Goal: Task Accomplishment & Management: Use online tool/utility

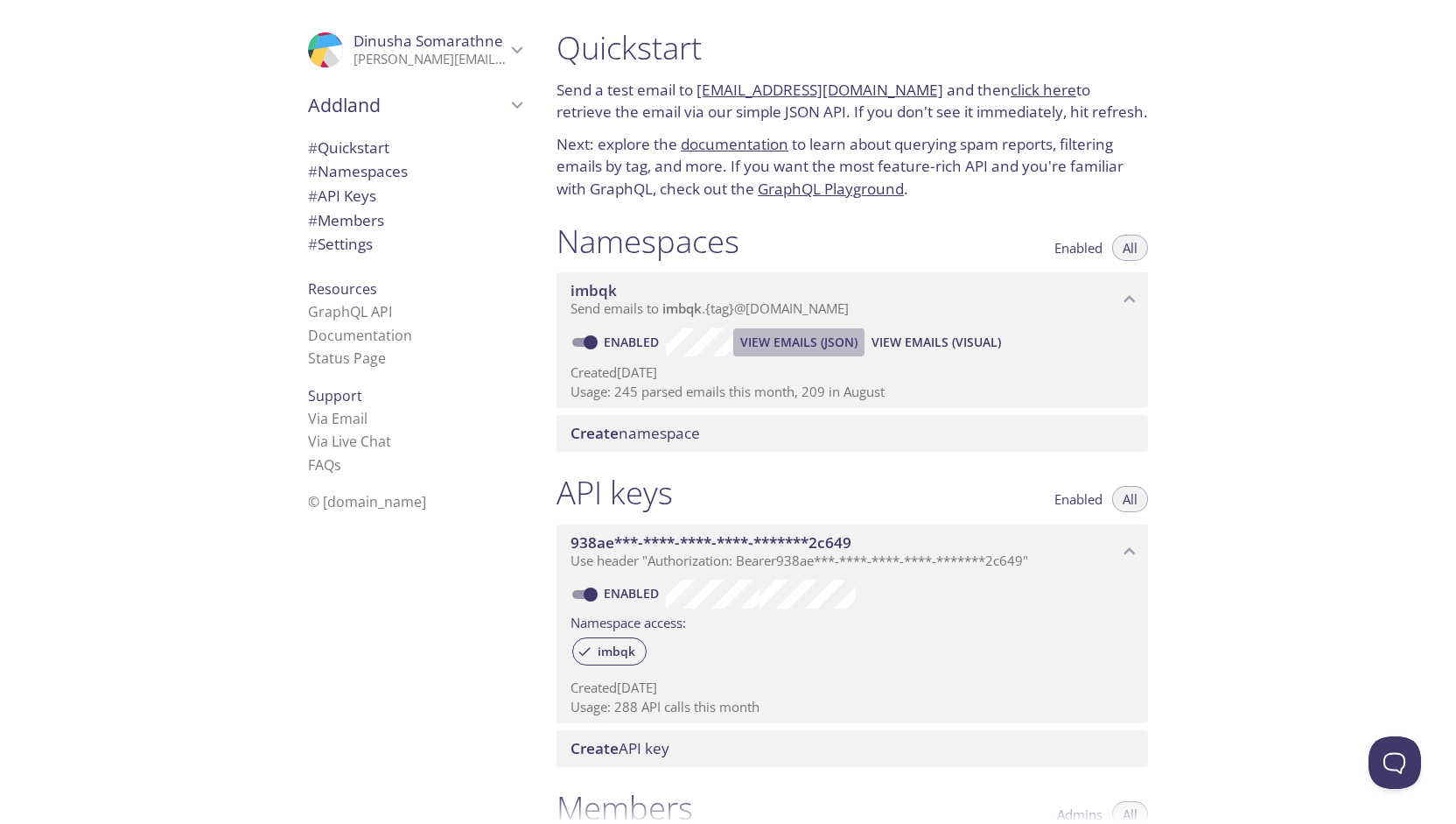
click at [787, 344] on span "View Emails (JSON)" at bounding box center [799, 343] width 118 height 21
click at [757, 350] on span "View Emails (JSON)" at bounding box center [799, 343] width 118 height 21
click at [786, 341] on span "View Emails (JSON)" at bounding box center [799, 343] width 118 height 21
click at [797, 346] on span "View Emails (JSON)" at bounding box center [799, 343] width 118 height 21
click at [772, 336] on span "View Emails (JSON)" at bounding box center [799, 343] width 118 height 21
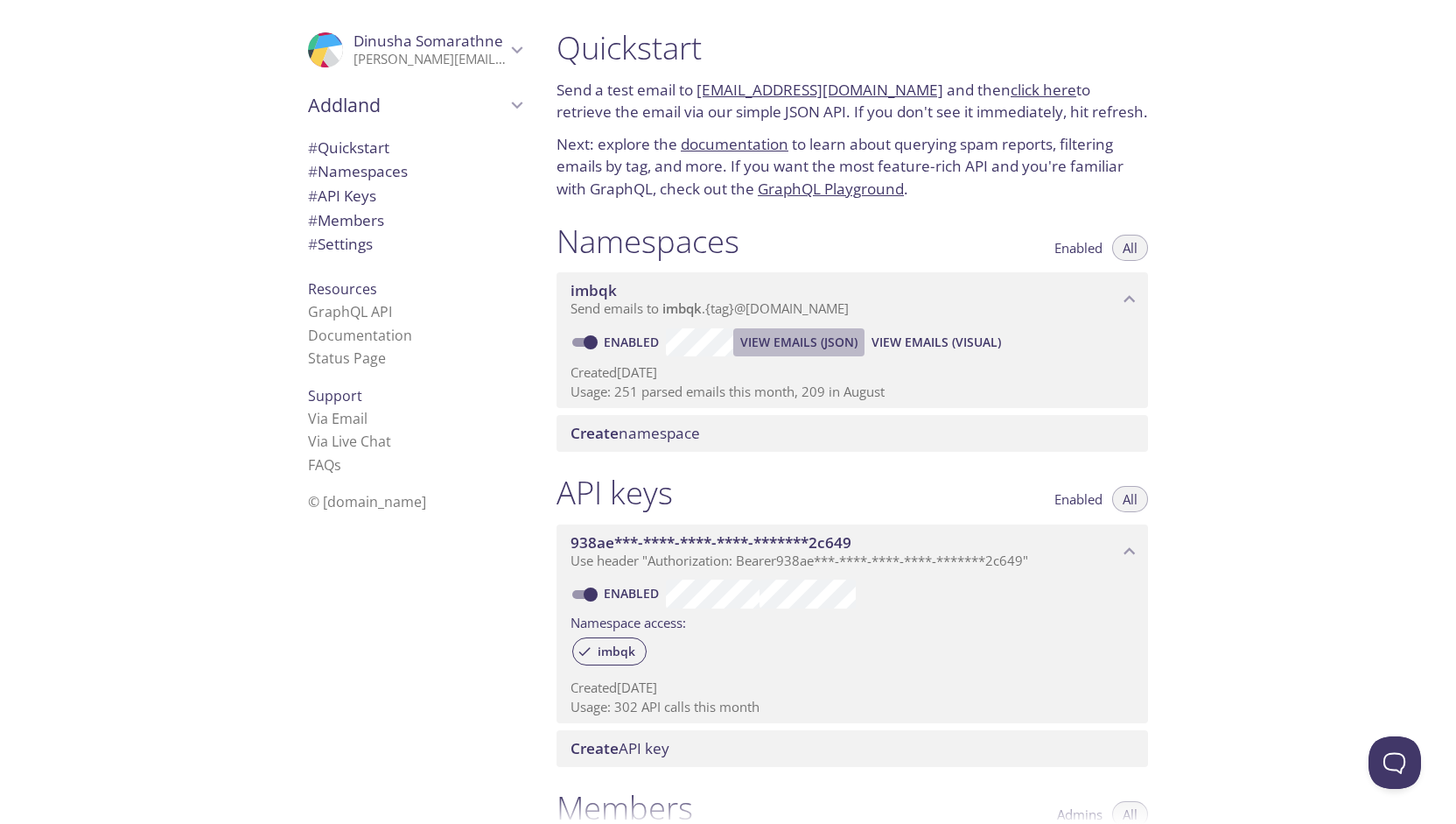
click at [778, 349] on span "View Emails (JSON)" at bounding box center [799, 343] width 118 height 21
click at [783, 346] on span "View Emails (JSON)" at bounding box center [799, 343] width 118 height 21
click at [811, 335] on span "View Emails (JSON)" at bounding box center [799, 343] width 118 height 21
click at [790, 344] on span "View Emails (JSON)" at bounding box center [799, 343] width 118 height 21
click at [774, 336] on span "View Emails (JSON)" at bounding box center [799, 343] width 118 height 21
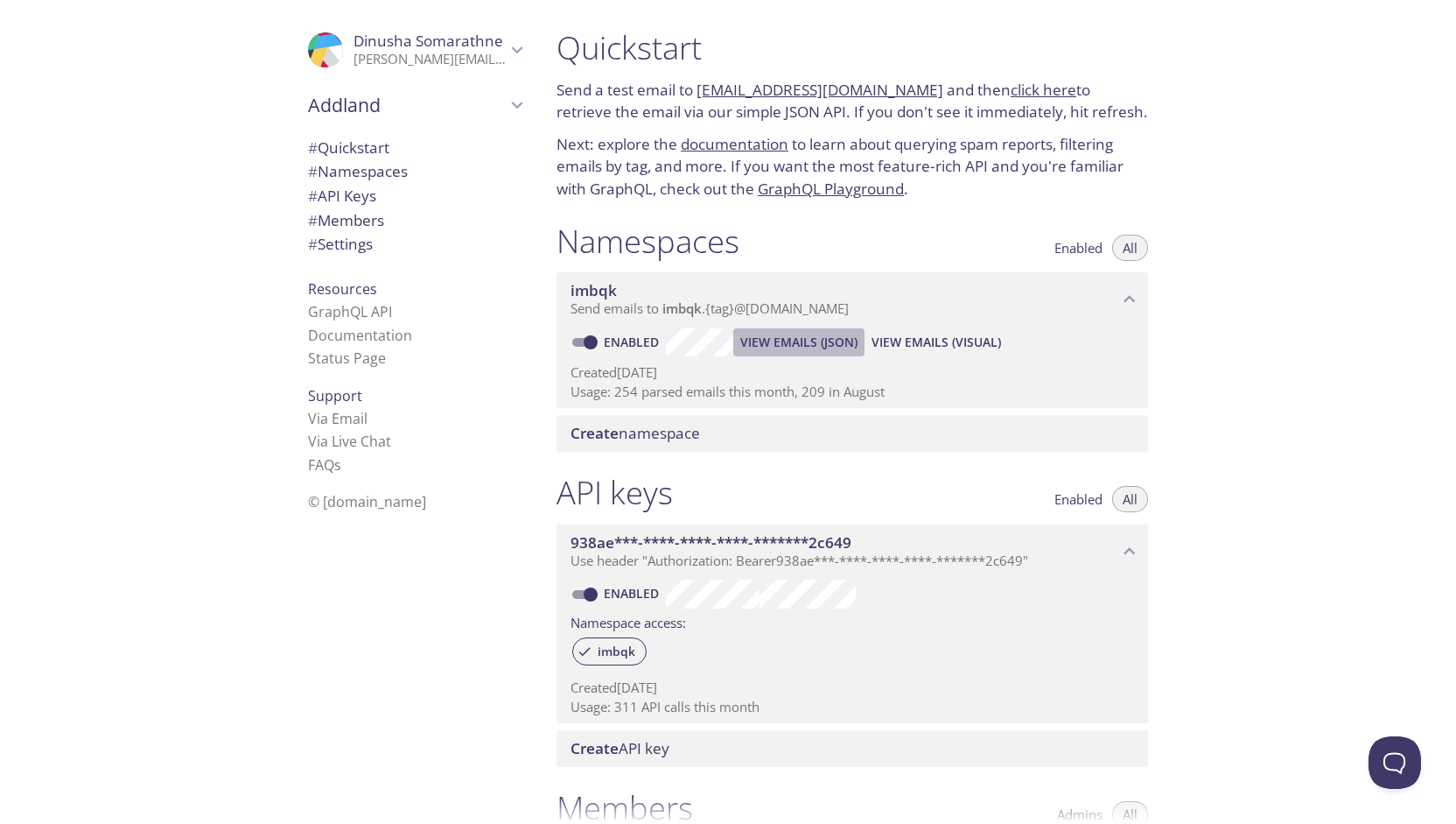
click at [763, 337] on span "View Emails (JSON)" at bounding box center [799, 343] width 118 height 21
